Goal: Information Seeking & Learning: Learn about a topic

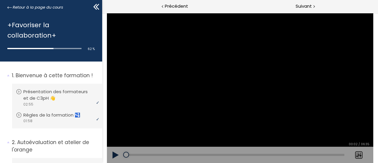
scroll to position [648, 0]
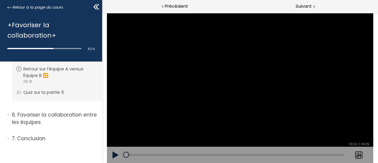
click at [230, 81] on div at bounding box center [240, 88] width 266 height 150
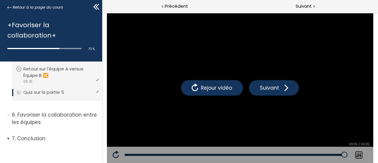
scroll to position [648, 0]
click at [309, 6] on span "Suivant" at bounding box center [304, 6] width 16 height 7
